Goal: Task Accomplishment & Management: Use online tool/utility

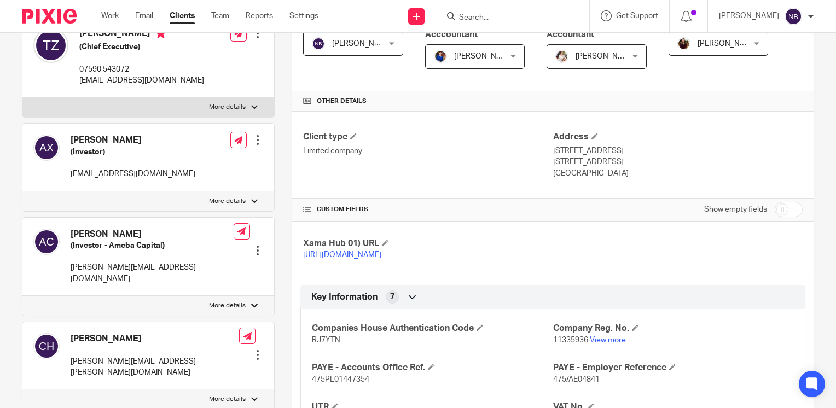
scroll to position [133, 0]
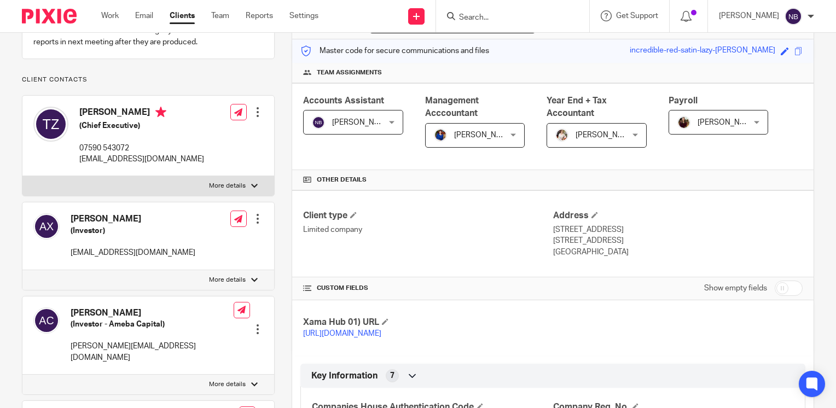
click at [503, 10] on form at bounding box center [516, 16] width 117 height 14
click at [499, 19] on input "Search" at bounding box center [507, 18] width 98 height 10
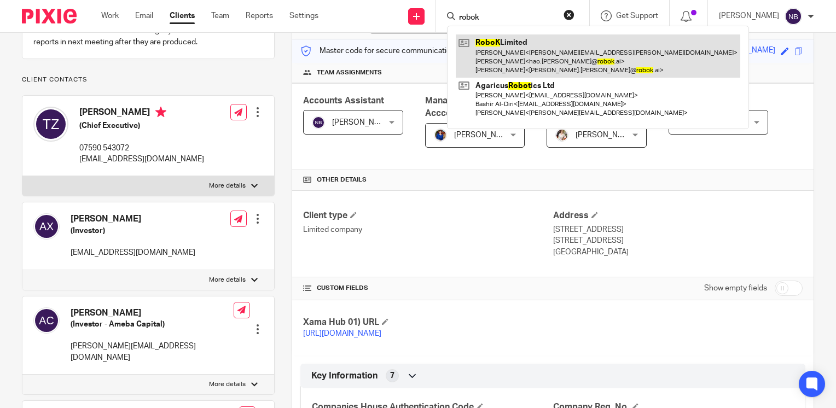
type input "robok"
click at [509, 63] on link at bounding box center [598, 55] width 284 height 43
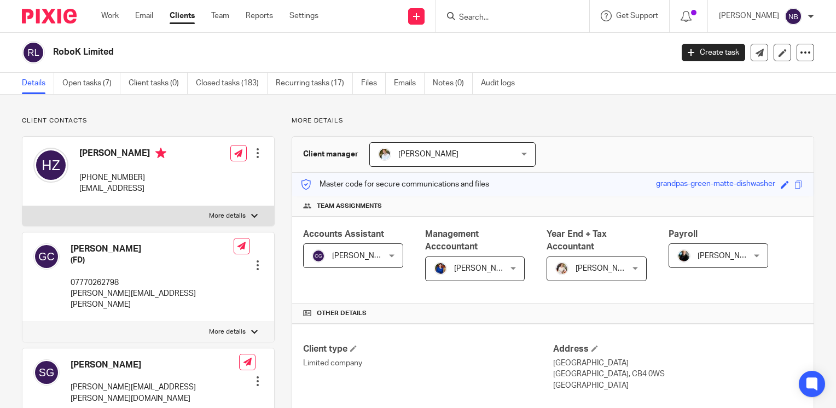
click at [574, 13] on form at bounding box center [516, 16] width 117 height 14
click at [503, 27] on div at bounding box center [512, 16] width 153 height 32
click at [500, 19] on input "Search" at bounding box center [507, 18] width 98 height 10
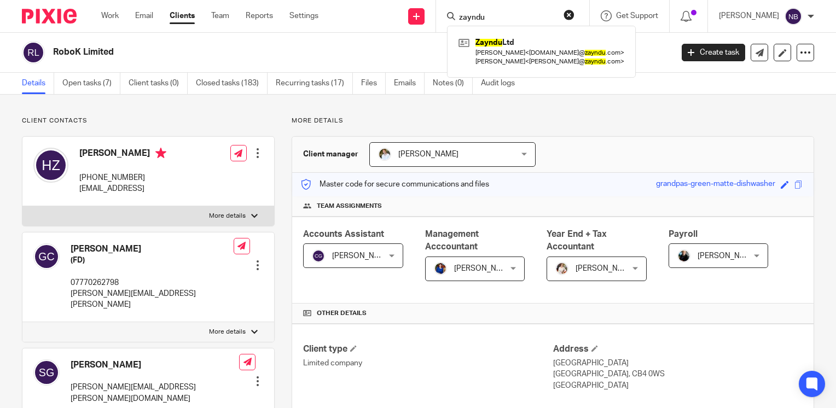
type input "zayndu"
click at [401, 50] on h2 "RoboK Limited" at bounding box center [298, 51] width 490 height 11
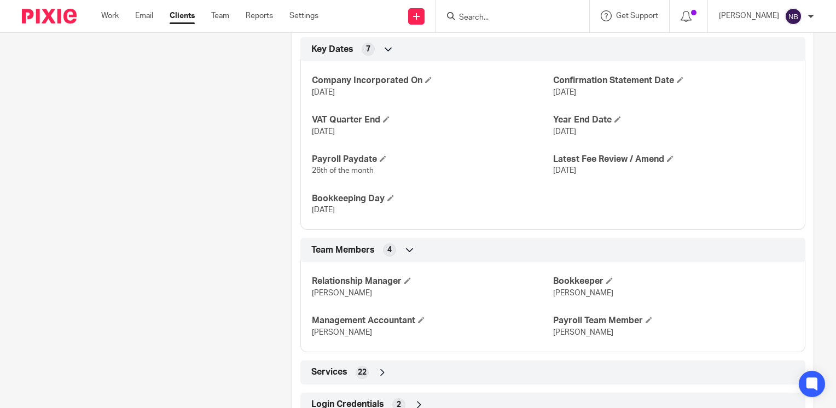
scroll to position [781, 0]
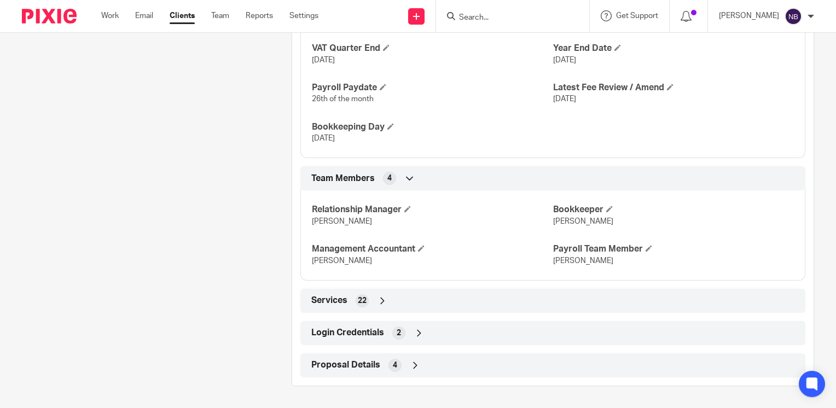
click at [415, 333] on icon at bounding box center [419, 333] width 11 height 11
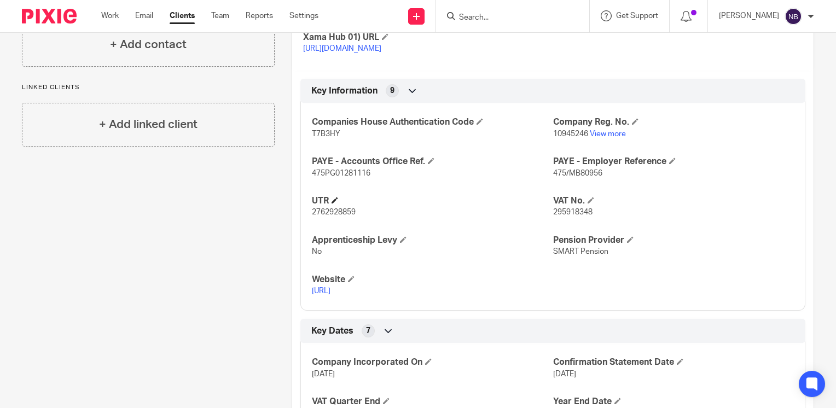
scroll to position [419, 0]
click at [410, 96] on icon at bounding box center [412, 90] width 11 height 11
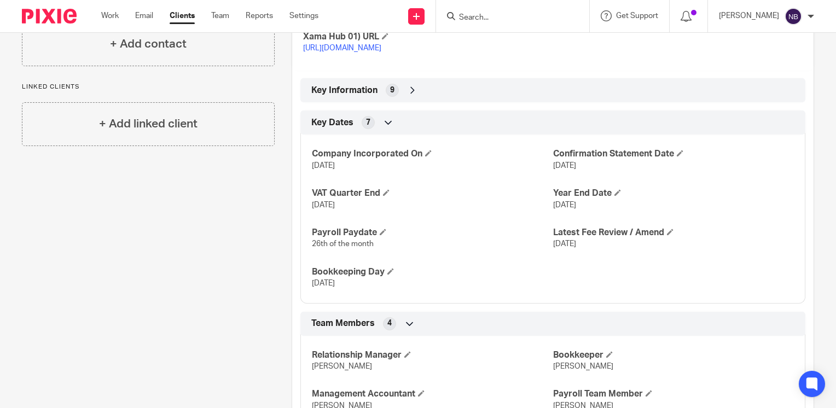
click at [387, 128] on icon at bounding box center [388, 122] width 11 height 11
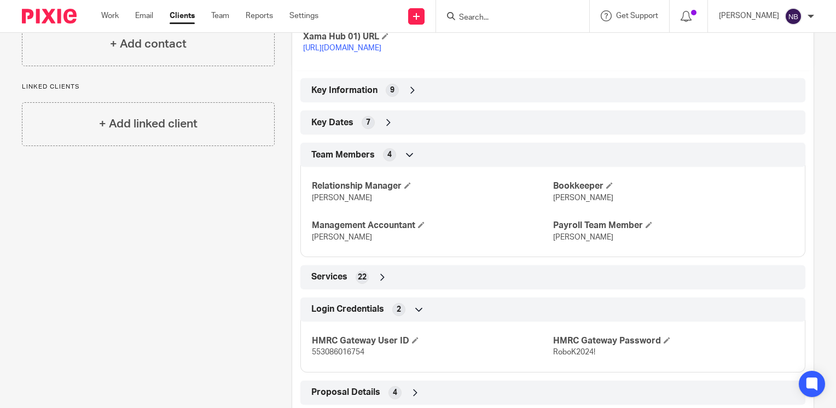
click at [408, 160] on icon at bounding box center [409, 154] width 11 height 11
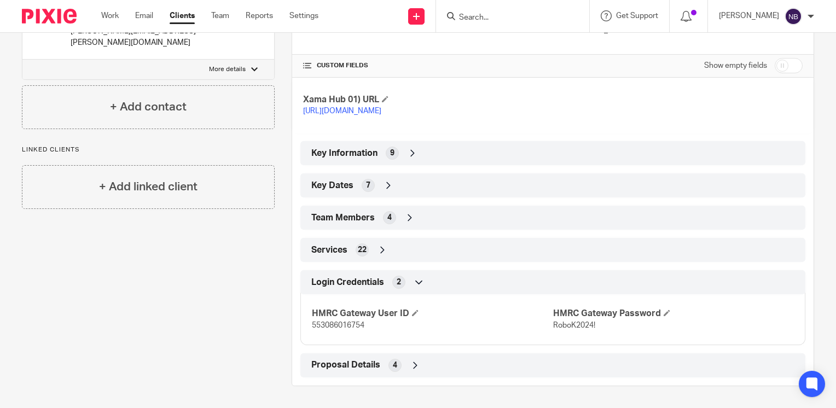
click at [414, 282] on icon at bounding box center [419, 282] width 11 height 11
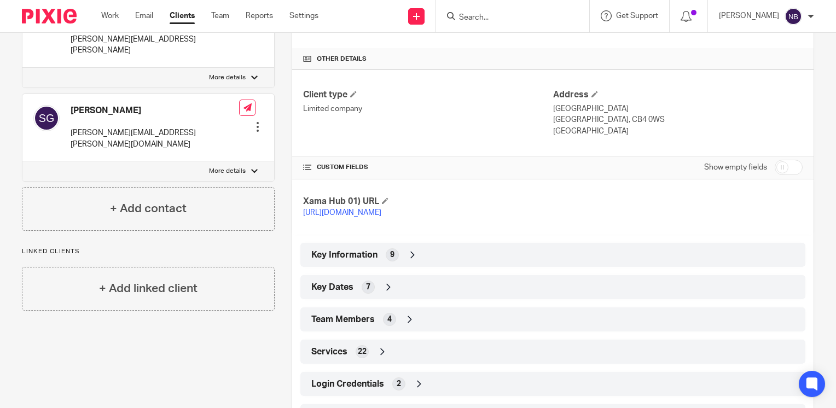
scroll to position [255, 0]
click at [409, 260] on icon at bounding box center [412, 254] width 11 height 11
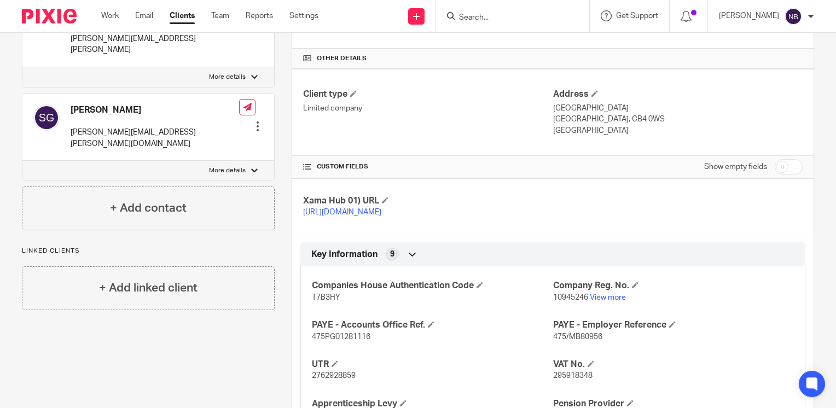
click at [410, 260] on icon at bounding box center [412, 254] width 11 height 11
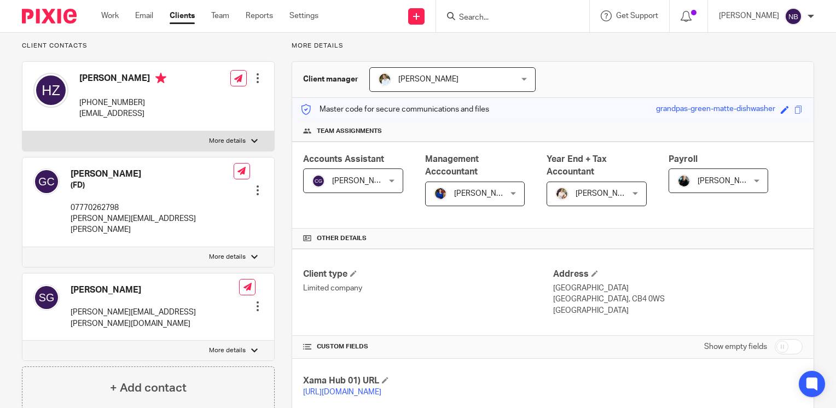
scroll to position [0, 0]
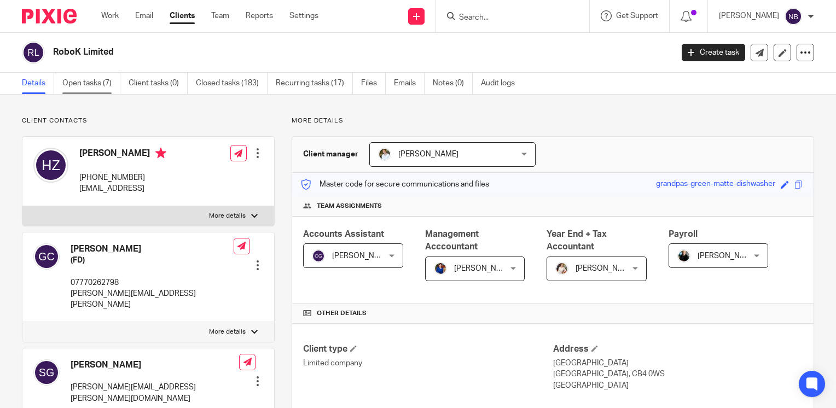
click at [82, 82] on link "Open tasks (7)" at bounding box center [91, 83] width 58 height 21
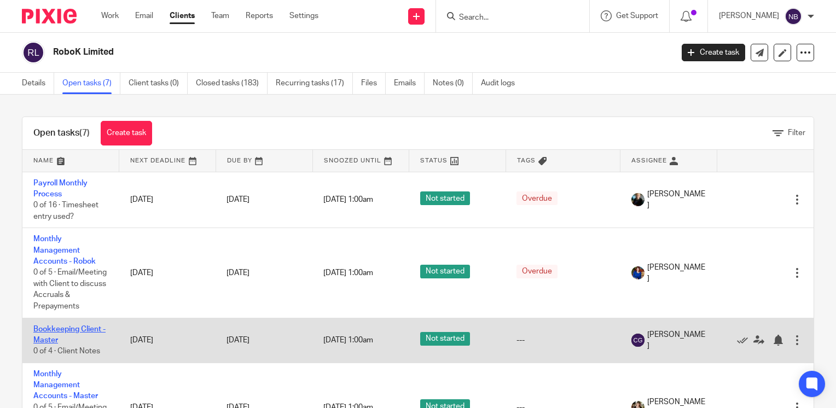
click at [69, 326] on link "Bookkeeping Client - Master" at bounding box center [69, 334] width 72 height 19
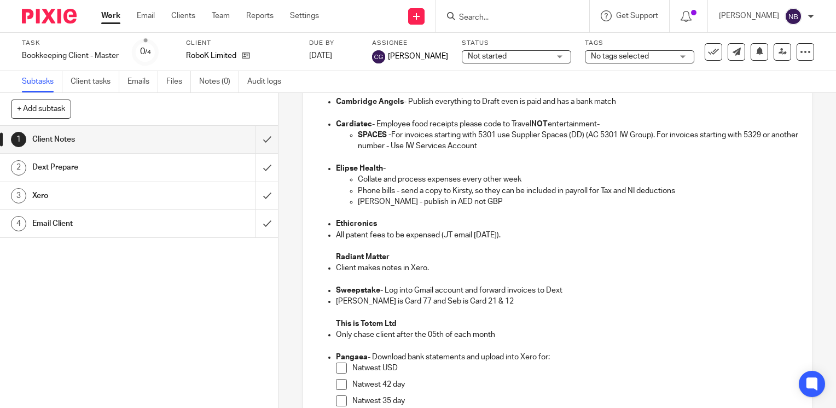
scroll to position [200, 0]
